Goal: Information Seeking & Learning: Check status

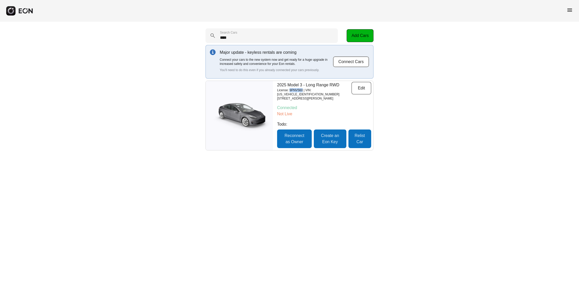
click at [570, 9] on span "menu" at bounding box center [570, 10] width 6 height 6
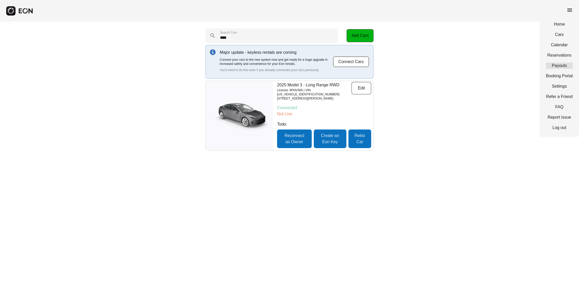
click at [560, 65] on link "Payouts" at bounding box center [559, 66] width 27 height 6
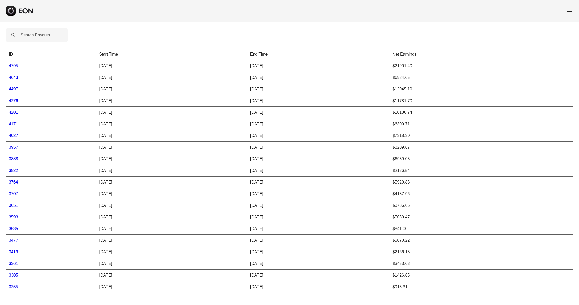
click at [15, 66] on link "4795" at bounding box center [13, 66] width 9 height 4
click at [24, 33] on label "Search Payouts" at bounding box center [35, 35] width 29 height 6
click at [24, 33] on Payouts "Search Payouts" at bounding box center [37, 35] width 62 height 14
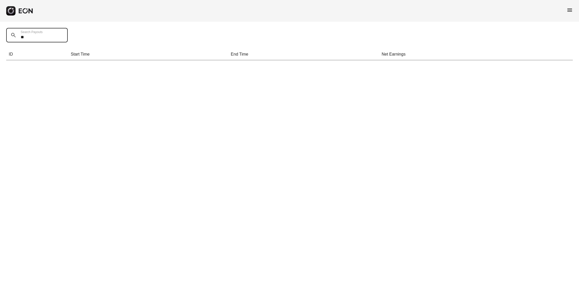
type Payouts "*"
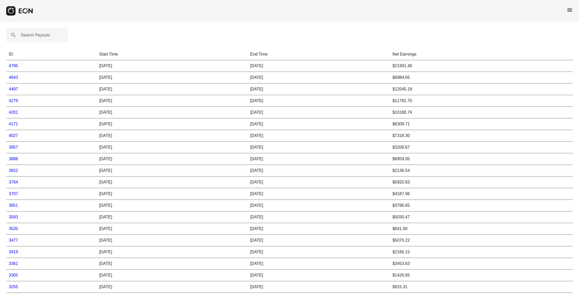
click at [18, 65] on link "4795" at bounding box center [13, 66] width 9 height 4
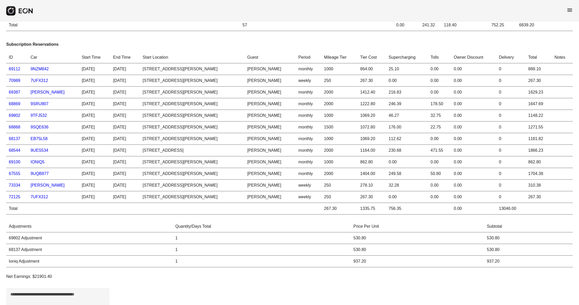
scroll to position [201, 0]
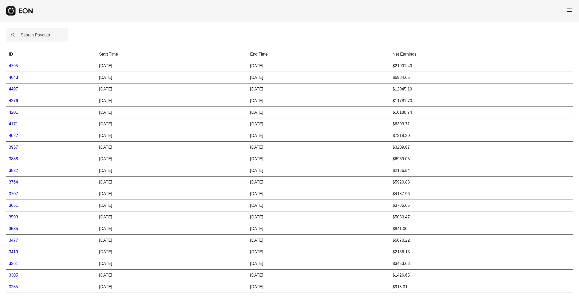
drag, startPoint x: 14, startPoint y: 76, endPoint x: 37, endPoint y: 82, distance: 24.0
click at [14, 76] on link "4643" at bounding box center [13, 77] width 9 height 4
click at [15, 89] on link "4497" at bounding box center [13, 89] width 9 height 4
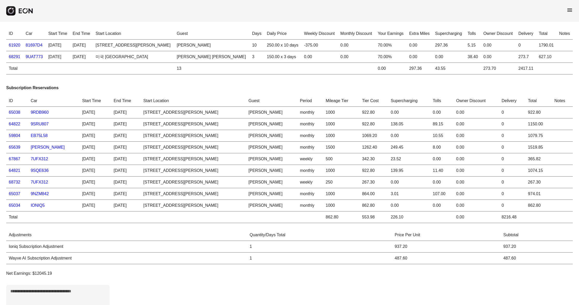
click at [15, 124] on link "64822" at bounding box center [15, 124] width 12 height 4
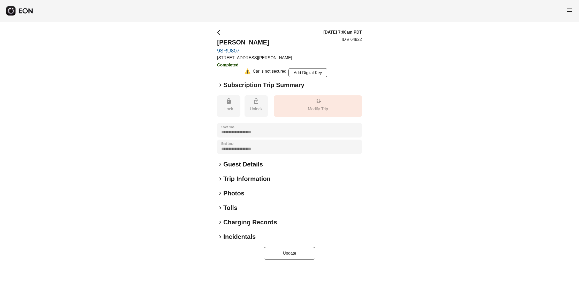
click at [220, 84] on span "keyboard_arrow_right" at bounding box center [220, 85] width 6 height 6
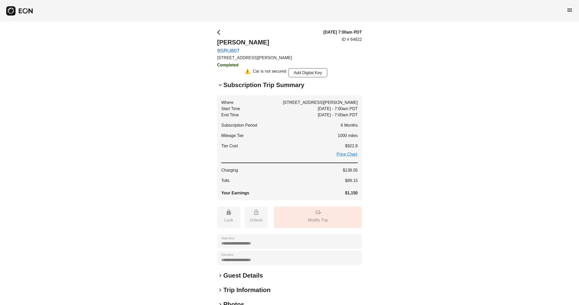
click at [218, 33] on span "arrow_back_ios" at bounding box center [220, 32] width 6 height 6
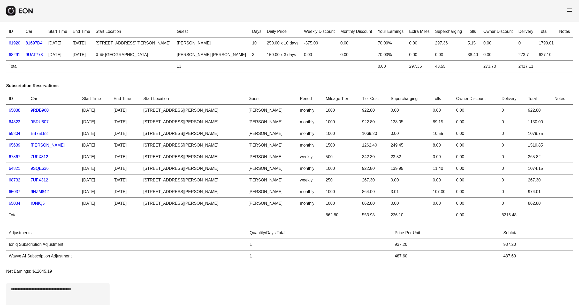
scroll to position [3, 0]
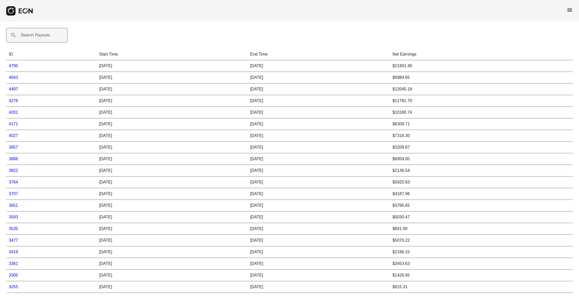
click at [31, 35] on label "Search Payouts" at bounding box center [35, 35] width 29 height 6
click at [31, 35] on Payouts "Search Payouts" at bounding box center [37, 35] width 62 height 14
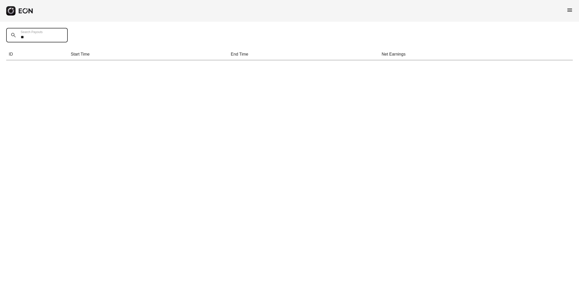
type Payouts "*"
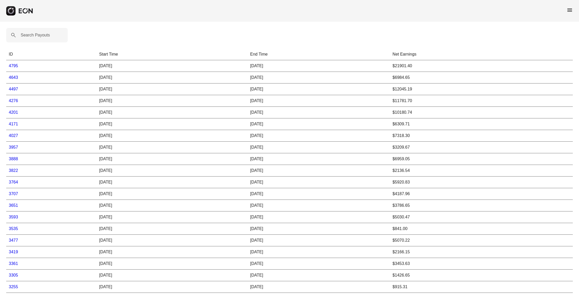
click at [12, 87] on link "4497" at bounding box center [13, 89] width 9 height 4
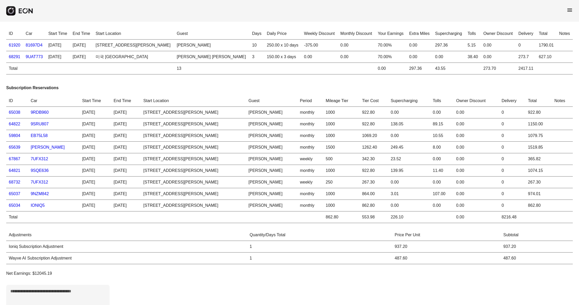
click at [13, 206] on link "65034" at bounding box center [15, 205] width 12 height 4
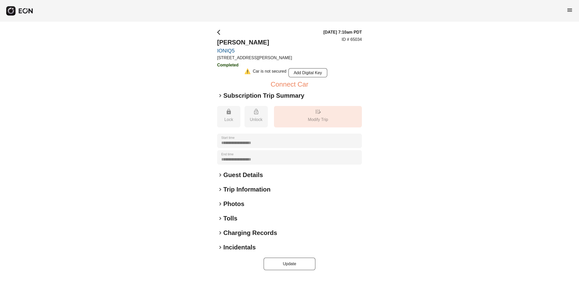
click at [222, 95] on span "keyboard_arrow_right" at bounding box center [220, 96] width 6 height 6
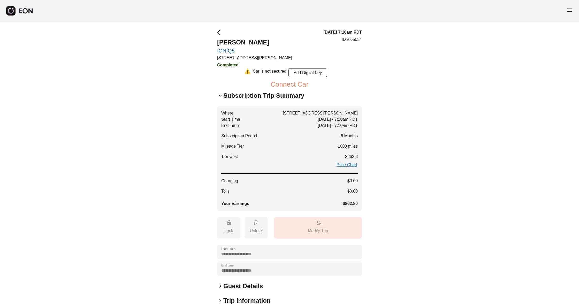
click at [219, 32] on span "arrow_back_ios" at bounding box center [220, 32] width 6 height 6
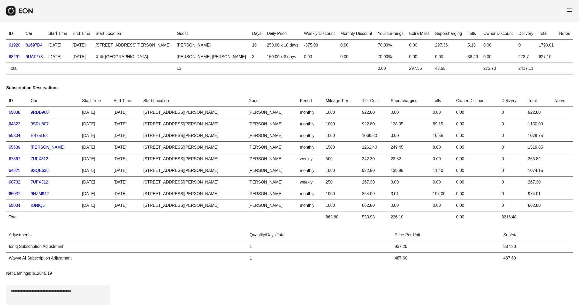
scroll to position [1, 0]
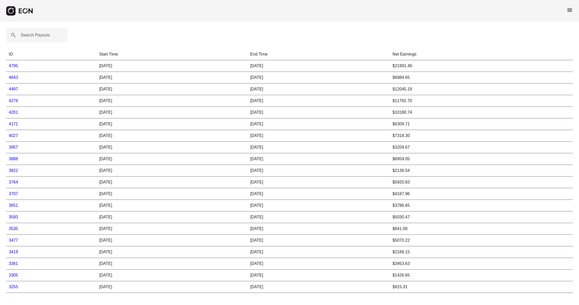
click at [12, 101] on link "4276" at bounding box center [13, 100] width 9 height 4
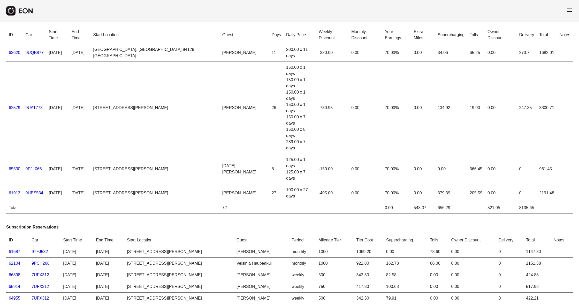
scroll to position [1, 0]
click at [36, 192] on link "9UES534" at bounding box center [35, 194] width 18 height 4
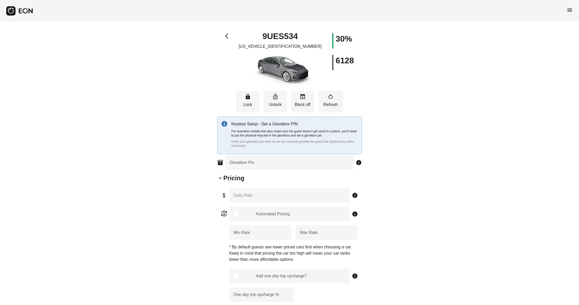
type Pin "****"
type Rate "***"
type \% "**"
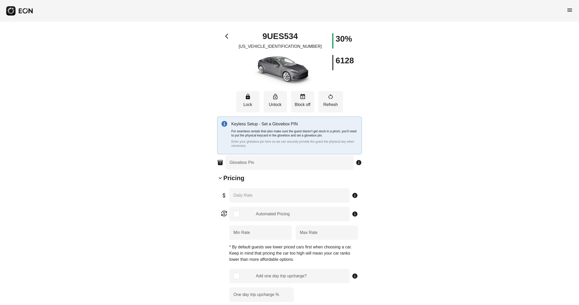
type Book "*"
type \(miles\) "***"
type Plate "*******"
type Drive "****"
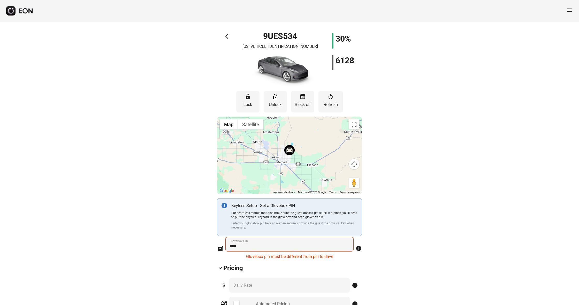
click at [229, 37] on span "arrow_back_ios" at bounding box center [228, 36] width 6 height 6
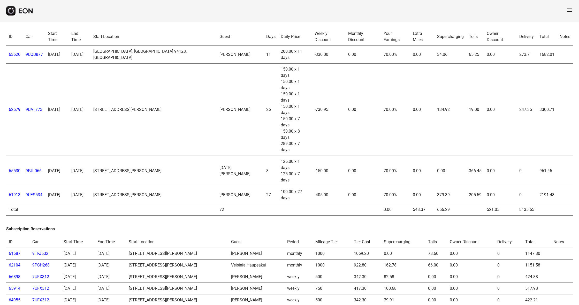
click at [16, 192] on link "61913" at bounding box center [15, 194] width 12 height 5
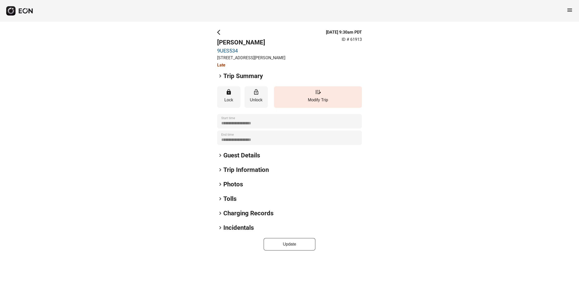
click at [221, 75] on span "keyboard_arrow_right" at bounding box center [220, 76] width 6 height 6
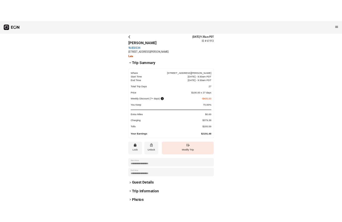
scroll to position [6, 0]
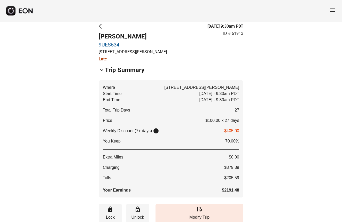
click at [100, 26] on span "arrow_back_ios" at bounding box center [102, 26] width 6 height 6
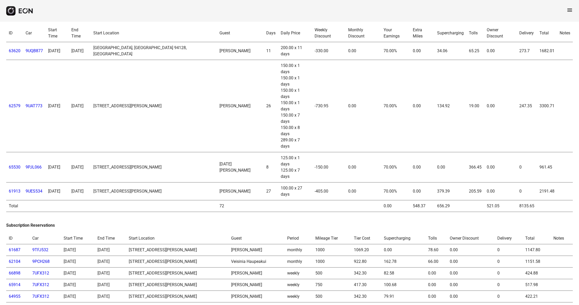
scroll to position [3, 0]
click at [16, 49] on link "63620" at bounding box center [15, 51] width 12 height 5
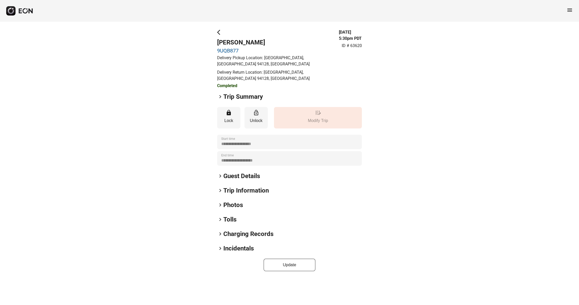
click at [220, 97] on span "keyboard_arrow_right" at bounding box center [220, 97] width 6 height 6
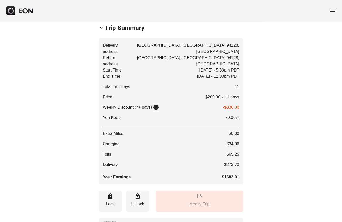
scroll to position [70, 0]
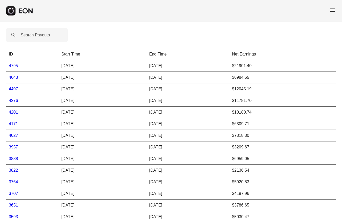
click at [16, 113] on link "4201" at bounding box center [13, 112] width 9 height 4
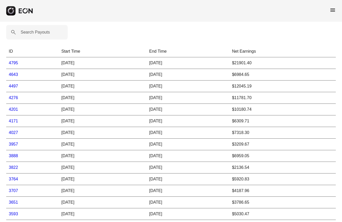
scroll to position [2, 0]
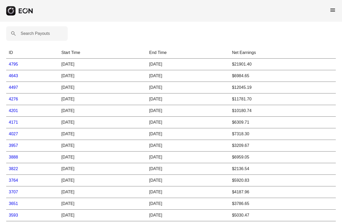
click at [11, 88] on link "4497" at bounding box center [13, 87] width 9 height 4
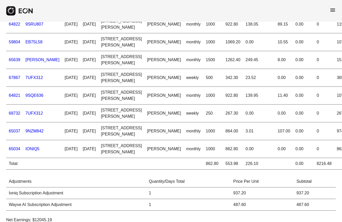
scroll to position [136, 0]
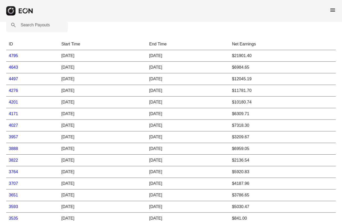
scroll to position [11, 0]
click at [11, 113] on link "4171" at bounding box center [13, 113] width 9 height 4
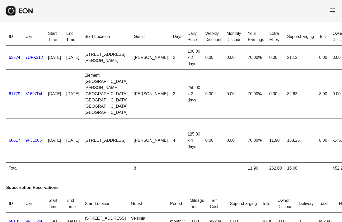
scroll to position [-2, 0]
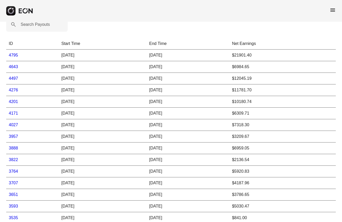
click at [11, 89] on link "4276" at bounding box center [13, 90] width 9 height 4
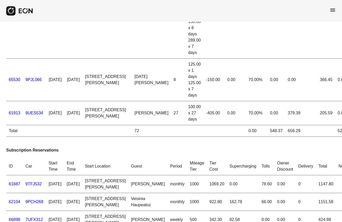
scroll to position [154, 0]
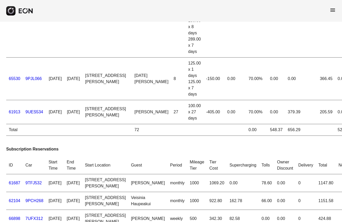
click at [16, 114] on link "61913" at bounding box center [15, 112] width 12 height 4
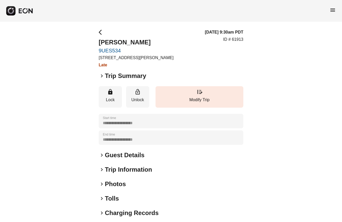
click at [100, 75] on span "keyboard_arrow_right" at bounding box center [102, 76] width 6 height 6
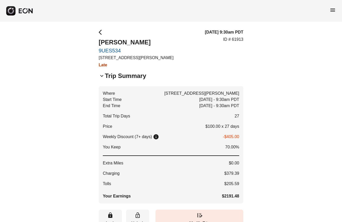
scroll to position [1, 0]
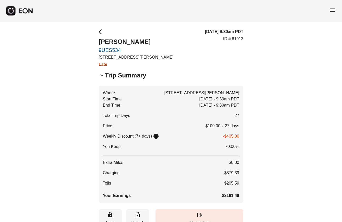
click at [101, 34] on span "arrow_back_ios" at bounding box center [102, 32] width 6 height 6
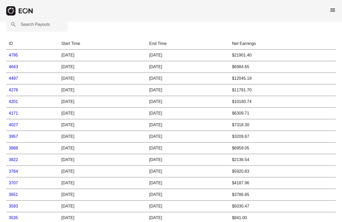
click at [13, 55] on link "4795" at bounding box center [13, 55] width 9 height 4
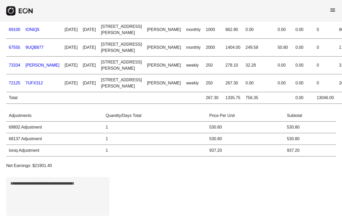
scroll to position [628, 0]
click at [18, 17] on link "68544" at bounding box center [15, 15] width 12 height 4
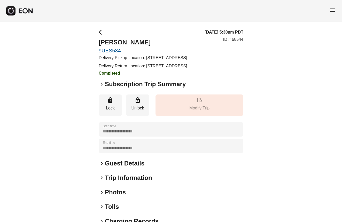
click at [101, 87] on span "keyboard_arrow_right" at bounding box center [102, 84] width 6 height 6
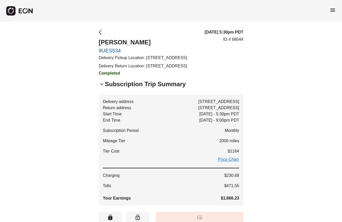
click at [101, 32] on span "arrow_back_ios" at bounding box center [102, 32] width 6 height 6
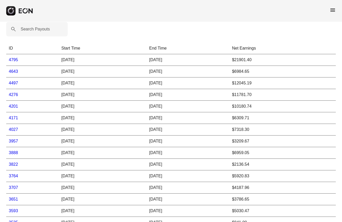
scroll to position [5, 0]
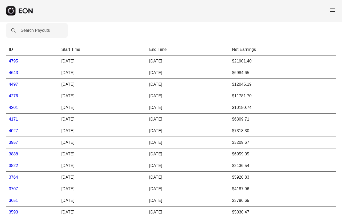
click at [11, 60] on link "4795" at bounding box center [13, 61] width 9 height 4
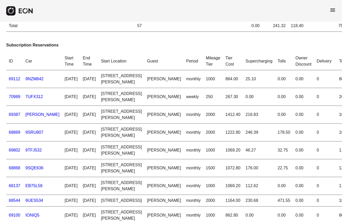
scroll to position [343, 0]
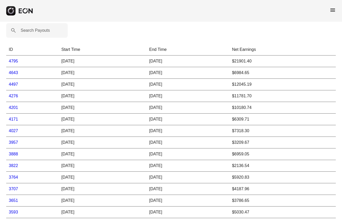
click at [17, 73] on link "4643" at bounding box center [13, 73] width 9 height 4
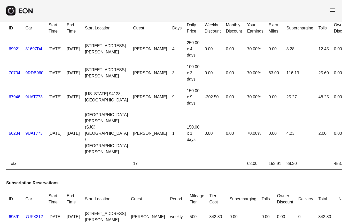
scroll to position [9, 0]
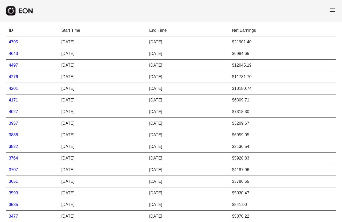
scroll to position [26, 0]
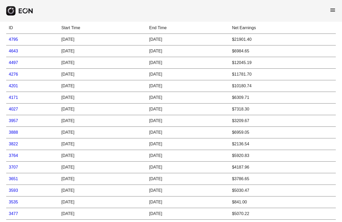
click at [14, 110] on link "4027" at bounding box center [13, 109] width 9 height 4
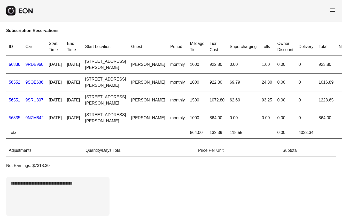
scroll to position [166, 0]
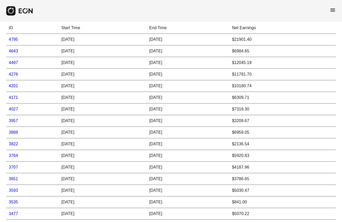
click at [17, 133] on link "3888" at bounding box center [13, 132] width 9 height 4
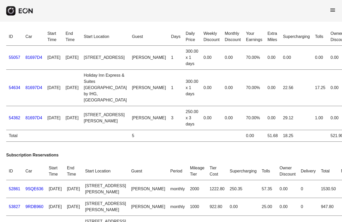
scroll to position [-4, 0]
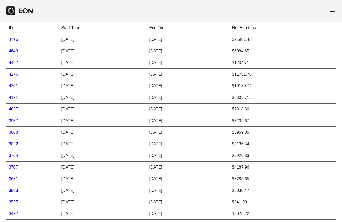
click at [15, 145] on link "3822" at bounding box center [13, 144] width 9 height 4
click at [16, 167] on link "3707" at bounding box center [13, 167] width 9 height 4
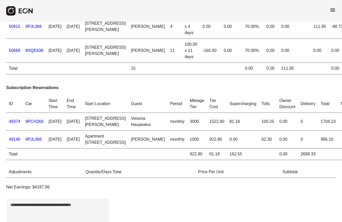
scroll to position [128, 0]
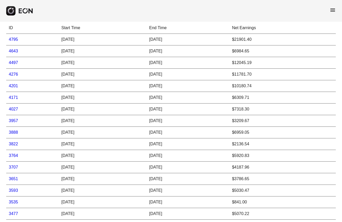
click at [13, 133] on link "3888" at bounding box center [13, 132] width 9 height 4
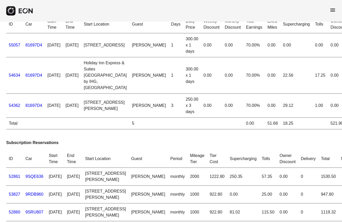
scroll to position [1, 0]
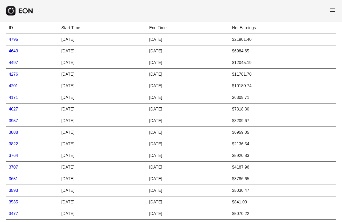
scroll to position [26, 0]
click at [12, 121] on link "3957" at bounding box center [13, 121] width 9 height 4
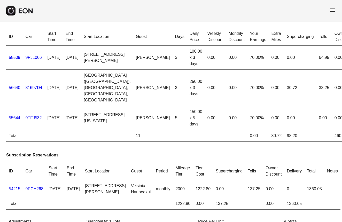
scroll to position [-1, 0]
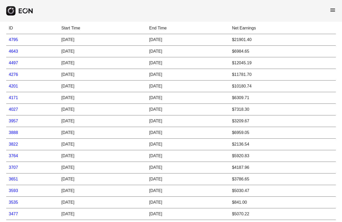
click at [16, 145] on link "3822" at bounding box center [13, 144] width 9 height 4
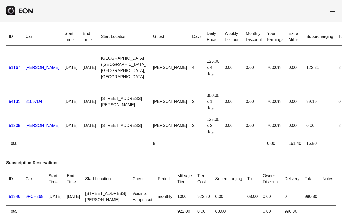
scroll to position [-2, 0]
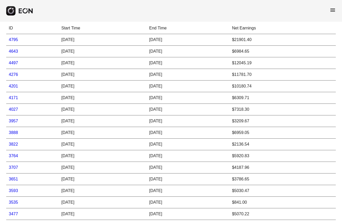
click at [15, 145] on link "3822" at bounding box center [13, 144] width 9 height 4
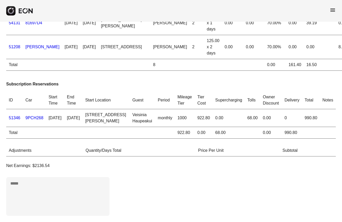
scroll to position [90, 0]
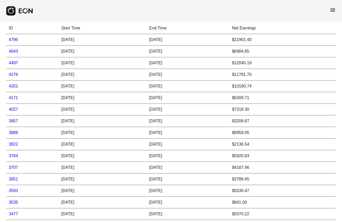
click at [15, 156] on link "3764" at bounding box center [13, 156] width 9 height 4
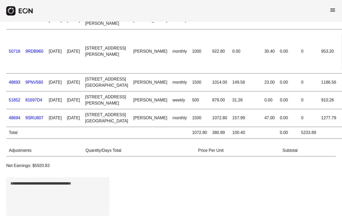
scroll to position [174, 0]
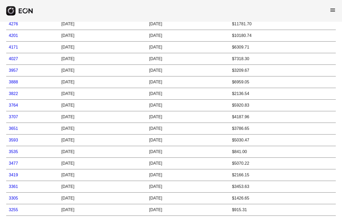
scroll to position [80, 0]
click at [13, 173] on link "3419" at bounding box center [13, 175] width 9 height 4
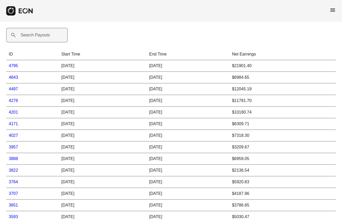
scroll to position [1, 0]
click at [35, 35] on label "Search Payouts" at bounding box center [35, 35] width 29 height 6
click at [35, 35] on Payouts "Search Payouts" at bounding box center [37, 34] width 62 height 14
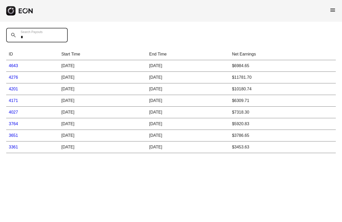
scroll to position [0, 0]
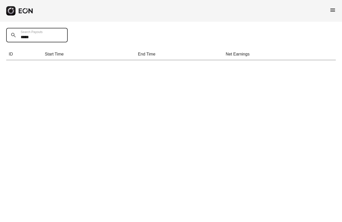
type Payouts "*****"
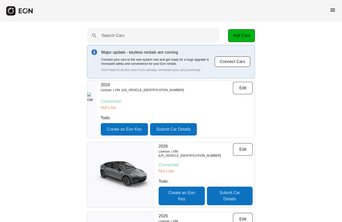
click at [333, 9] on span "menu" at bounding box center [333, 10] width 6 height 6
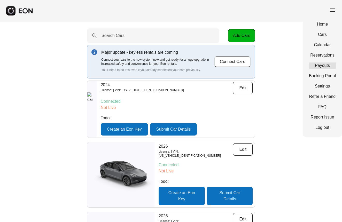
click at [325, 65] on link "Payouts" at bounding box center [322, 66] width 27 height 6
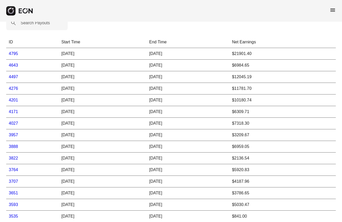
scroll to position [11, 0]
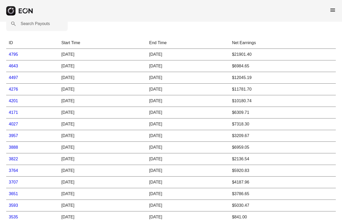
click at [11, 102] on link "4201" at bounding box center [13, 101] width 9 height 4
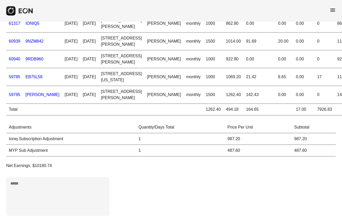
scroll to position [215, 0]
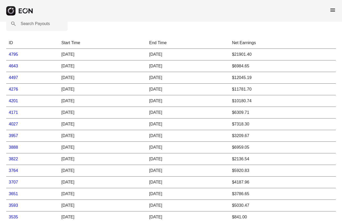
click at [15, 66] on link "4643" at bounding box center [13, 66] width 9 height 4
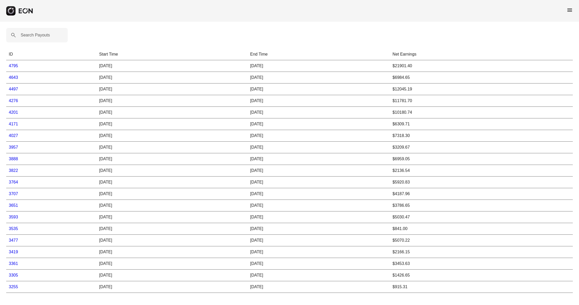
click at [14, 286] on link "3255" at bounding box center [13, 287] width 9 height 4
click at [16, 264] on link "3361" at bounding box center [13, 263] width 9 height 4
click at [13, 251] on link "3419" at bounding box center [13, 252] width 9 height 4
click at [14, 240] on link "3477" at bounding box center [13, 240] width 9 height 4
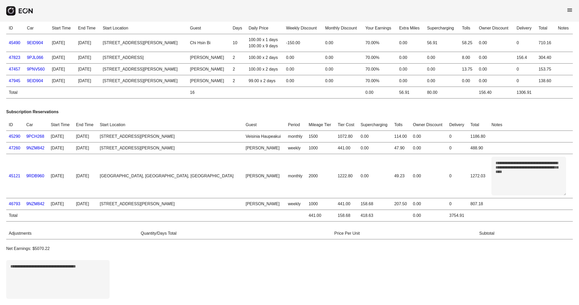
scroll to position [10, 0]
click at [17, 202] on link "46793" at bounding box center [15, 204] width 12 height 4
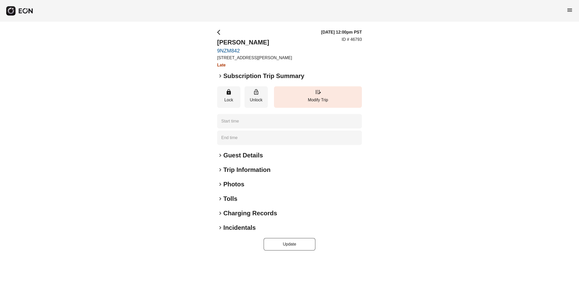
type time "**********"
click at [222, 77] on span "keyboard_arrow_right" at bounding box center [220, 76] width 6 height 6
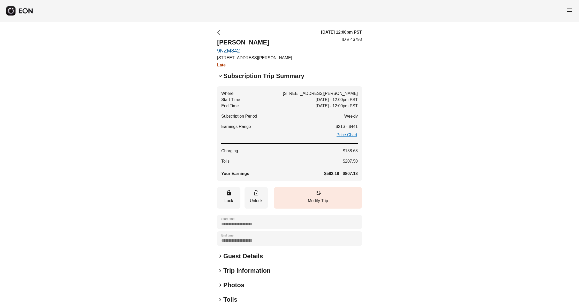
click at [219, 34] on span "arrow_back_ios" at bounding box center [220, 32] width 6 height 6
